Goal: Check status: Check status

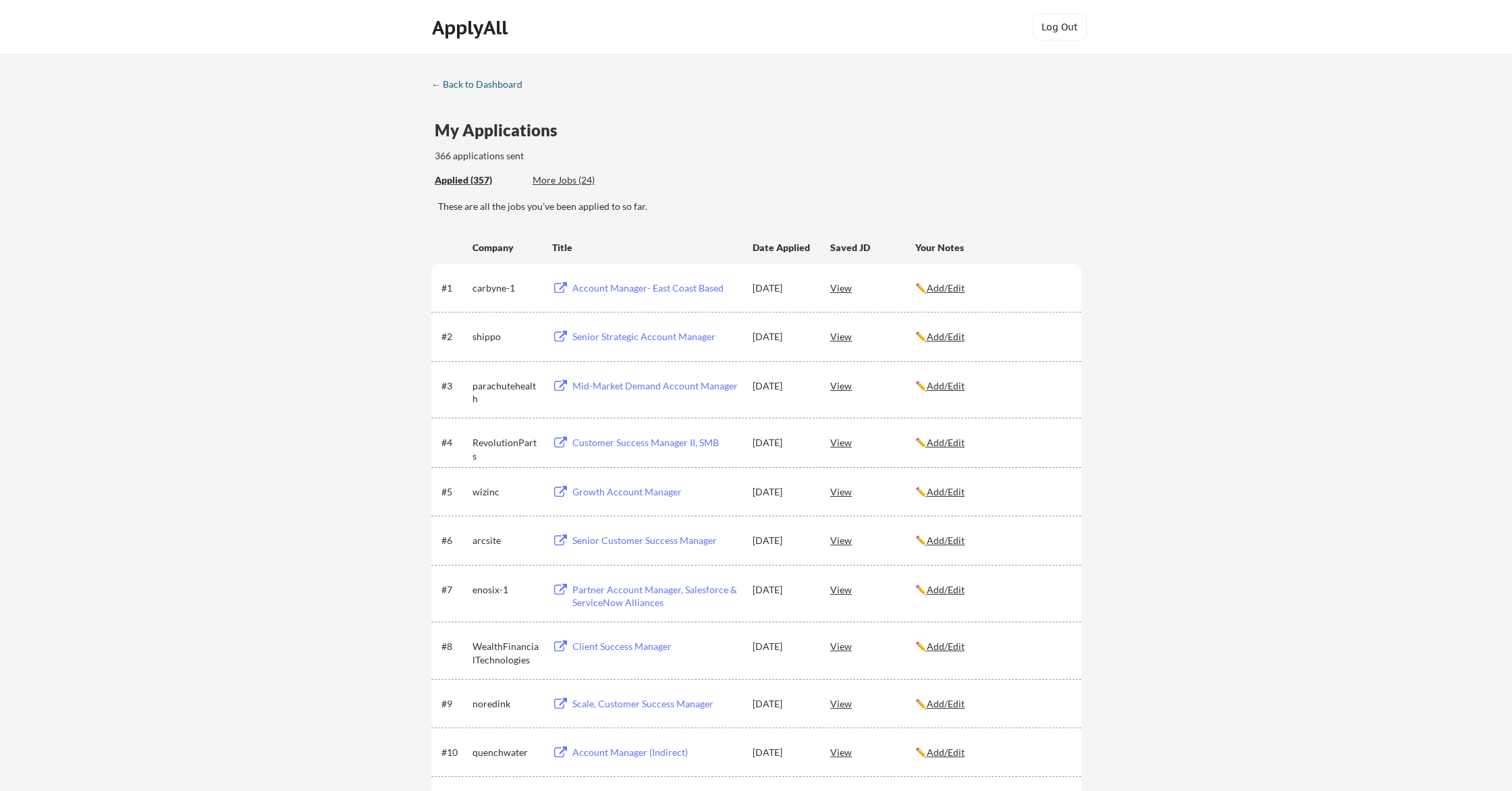
drag, startPoint x: 498, startPoint y: 84, endPoint x: 507, endPoint y: 85, distance: 9.1
click at [498, 84] on div "← Back to Dashboard" at bounding box center [482, 84] width 101 height 9
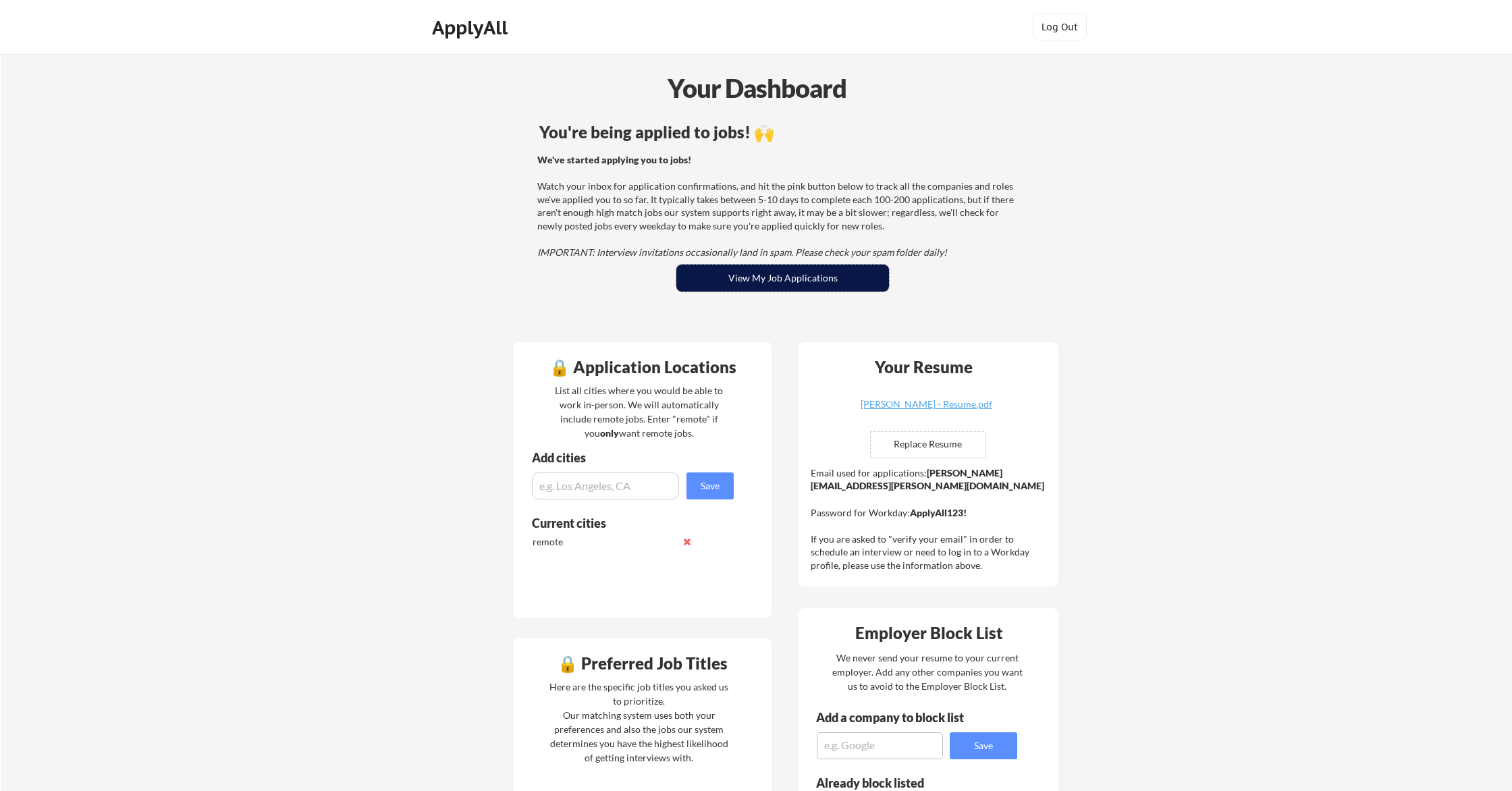
drag, startPoint x: 841, startPoint y: 276, endPoint x: 902, endPoint y: 255, distance: 64.5
click at [841, 275] on button "View My Job Applications" at bounding box center [782, 278] width 212 height 27
